Goal: Find specific page/section: Find specific page/section

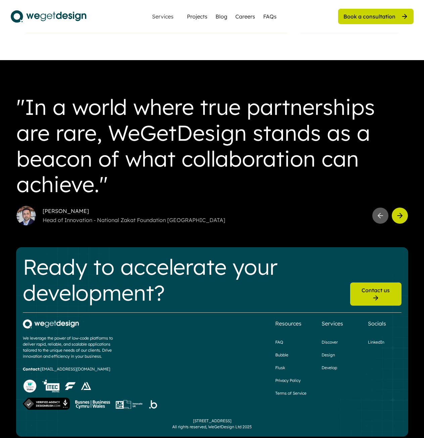
scroll to position [1754, 0]
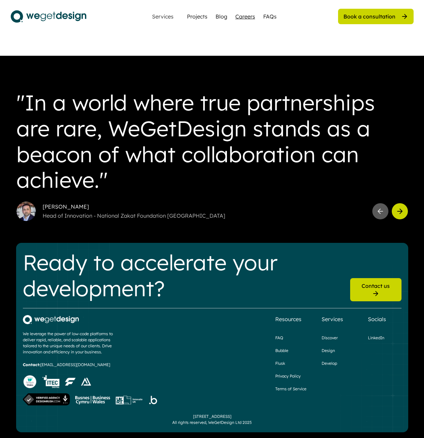
click at [242, 16] on div "Careers" at bounding box center [246, 16] width 20 height 8
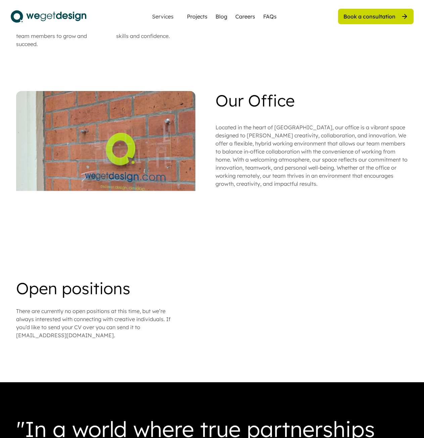
scroll to position [358, 0]
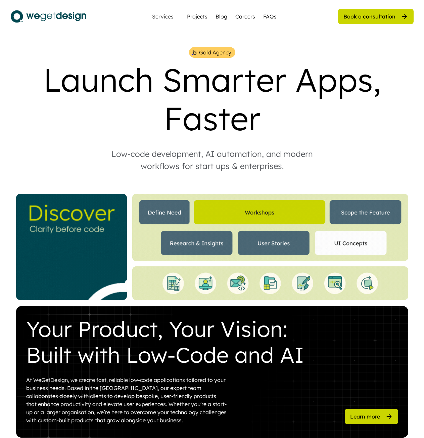
scroll to position [1754, 0]
